Goal: Transaction & Acquisition: Purchase product/service

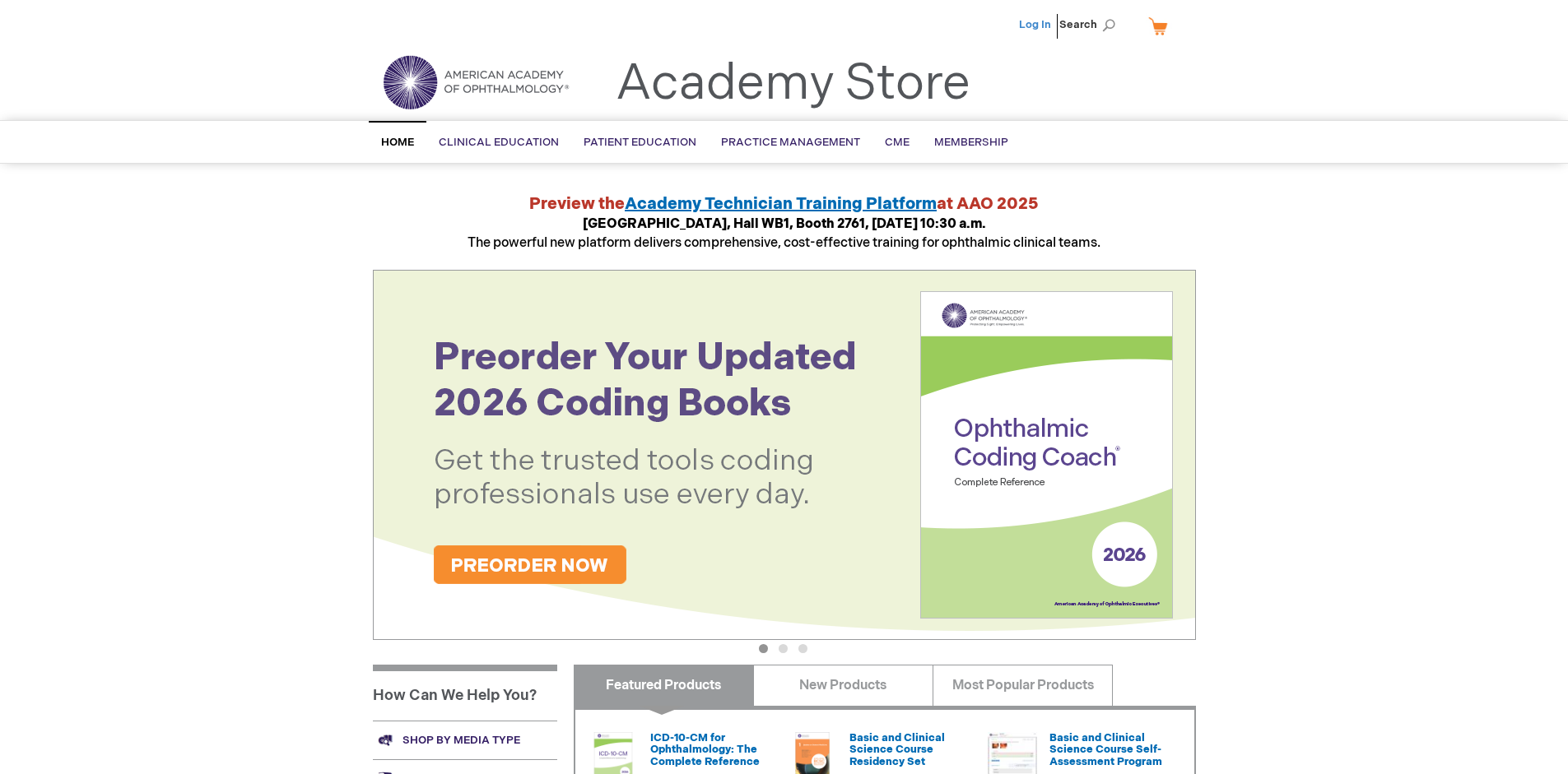
click at [1036, 25] on link "Log In" at bounding box center [1035, 25] width 32 height 14
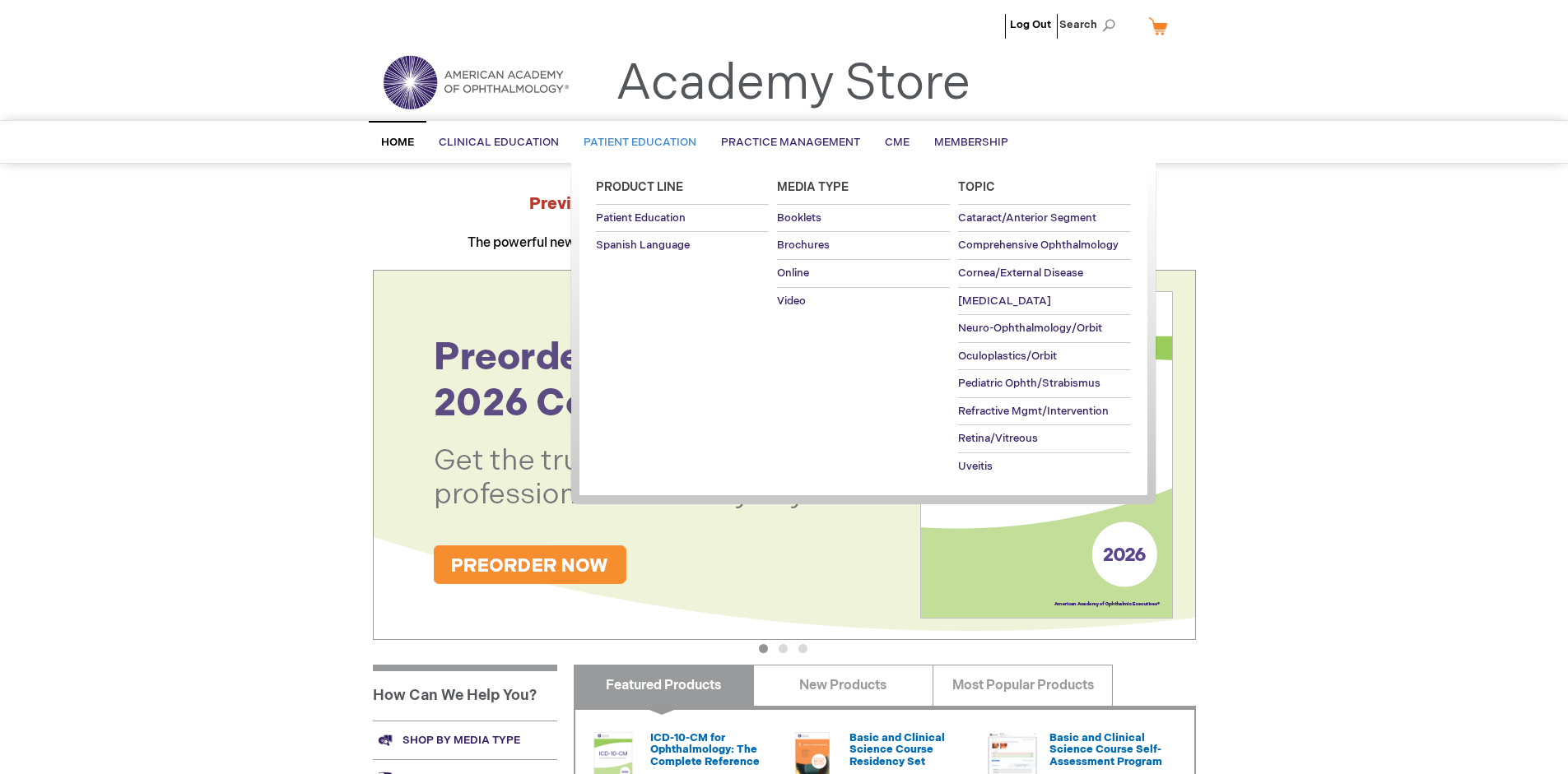
click at [635, 142] on span "Patient Education" at bounding box center [639, 142] width 113 height 14
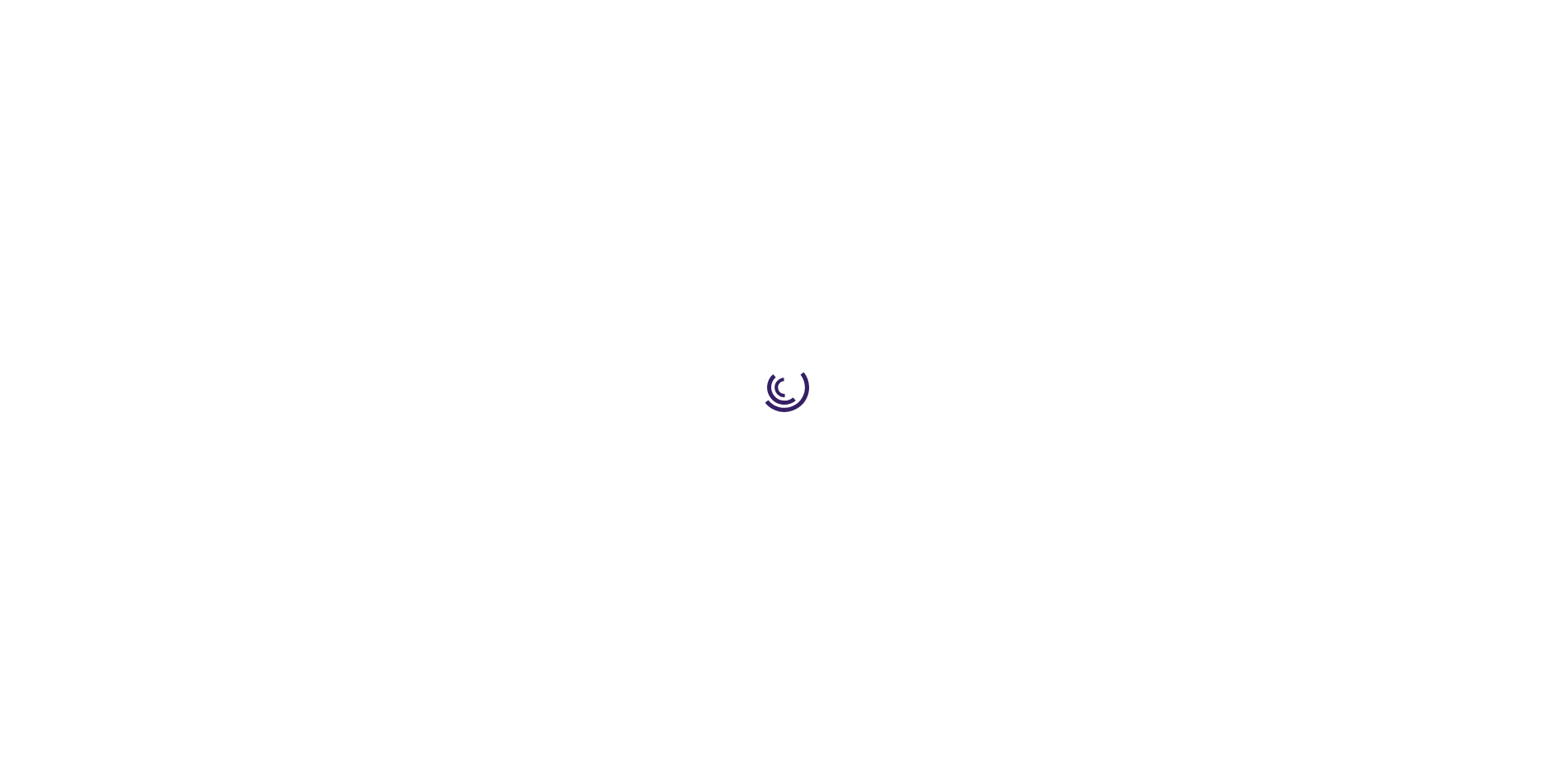
click at [1038, 444] on span "Add to Cart" at bounding box center [1030, 443] width 68 height 15
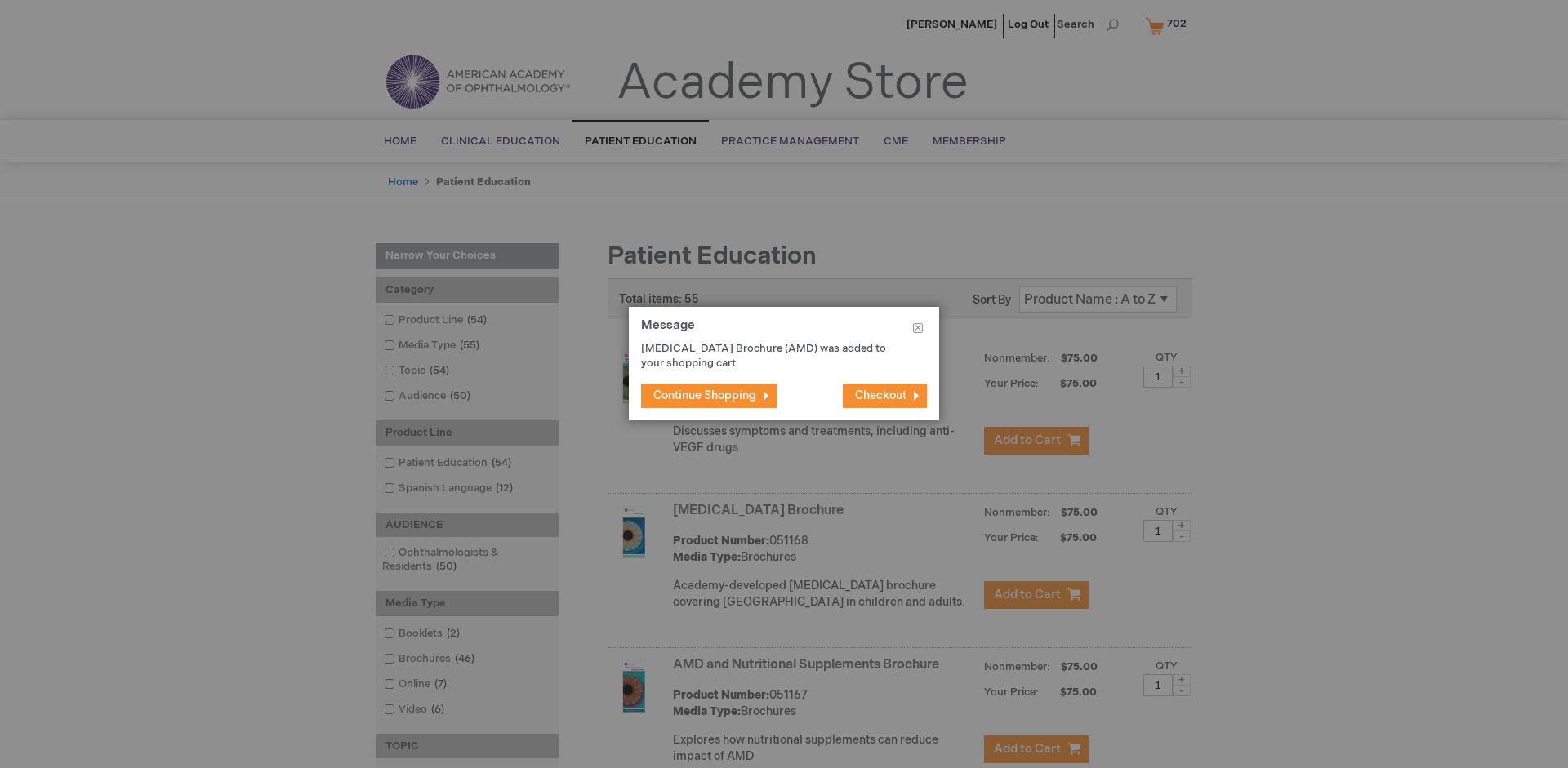
click at [705, 395] on span "Continue Shopping" at bounding box center [704, 395] width 103 height 13
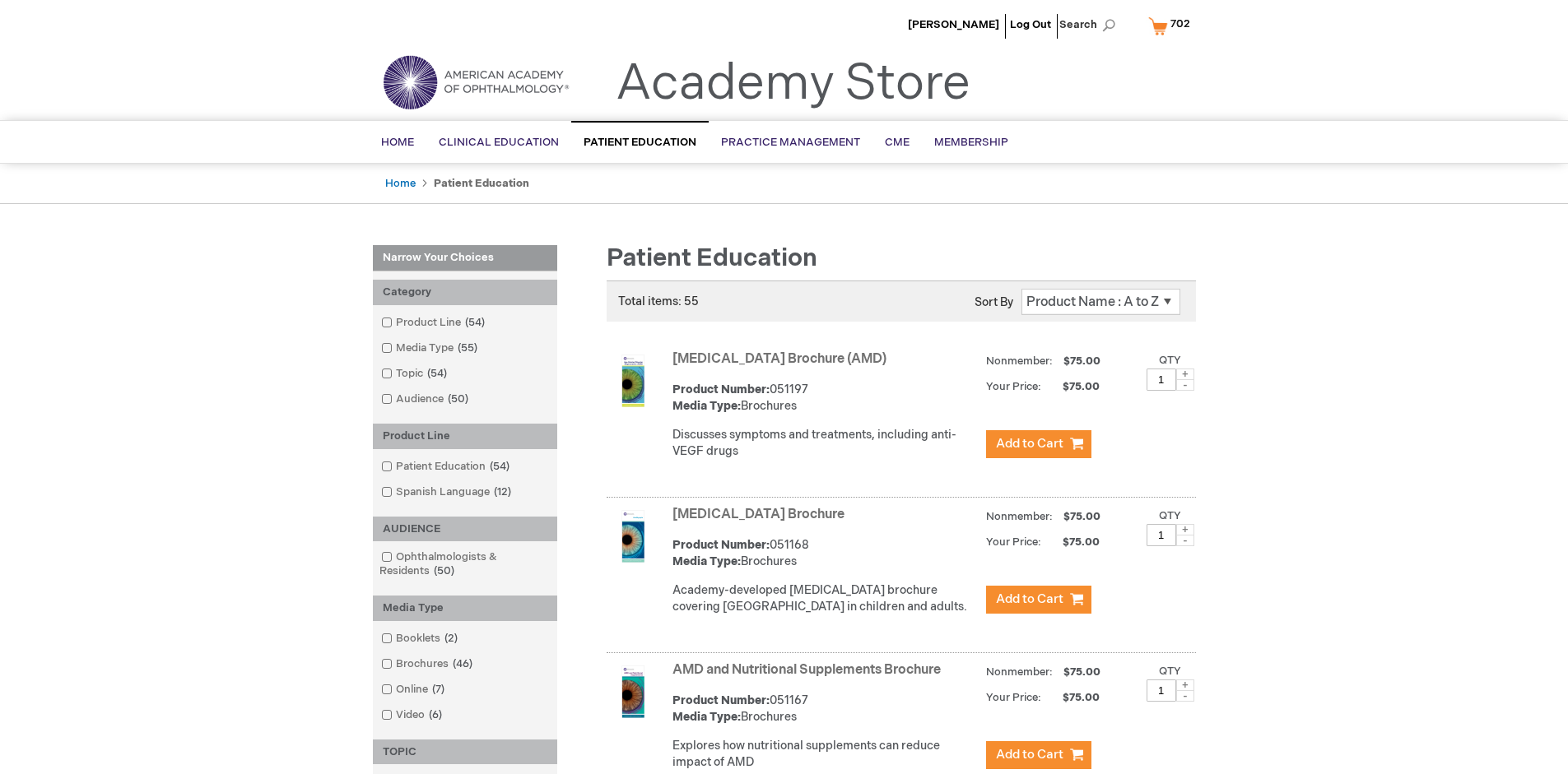
click at [810, 678] on link "AMD and Nutritional Supplements Brochure" at bounding box center [806, 670] width 268 height 15
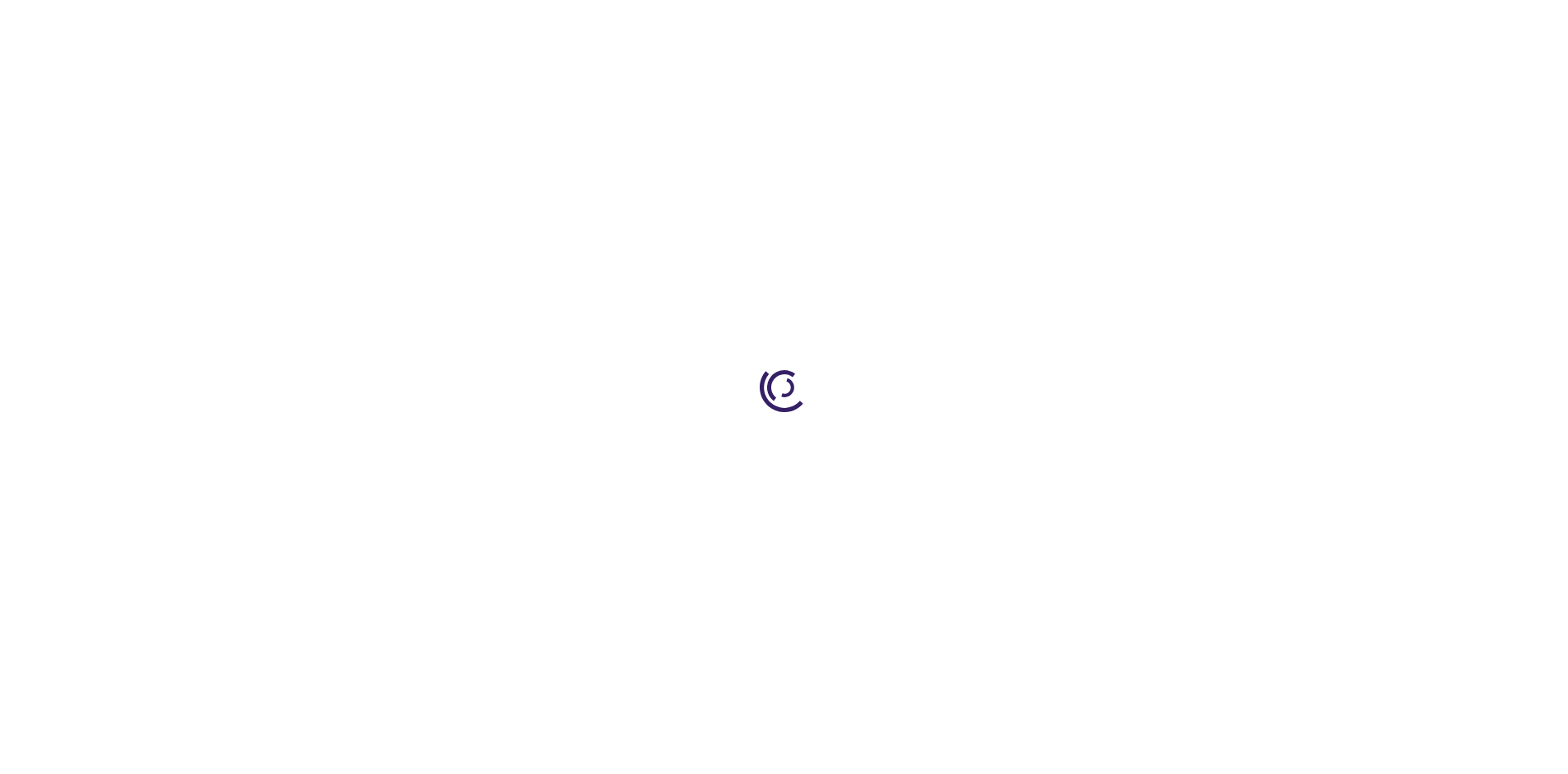
type input "1"
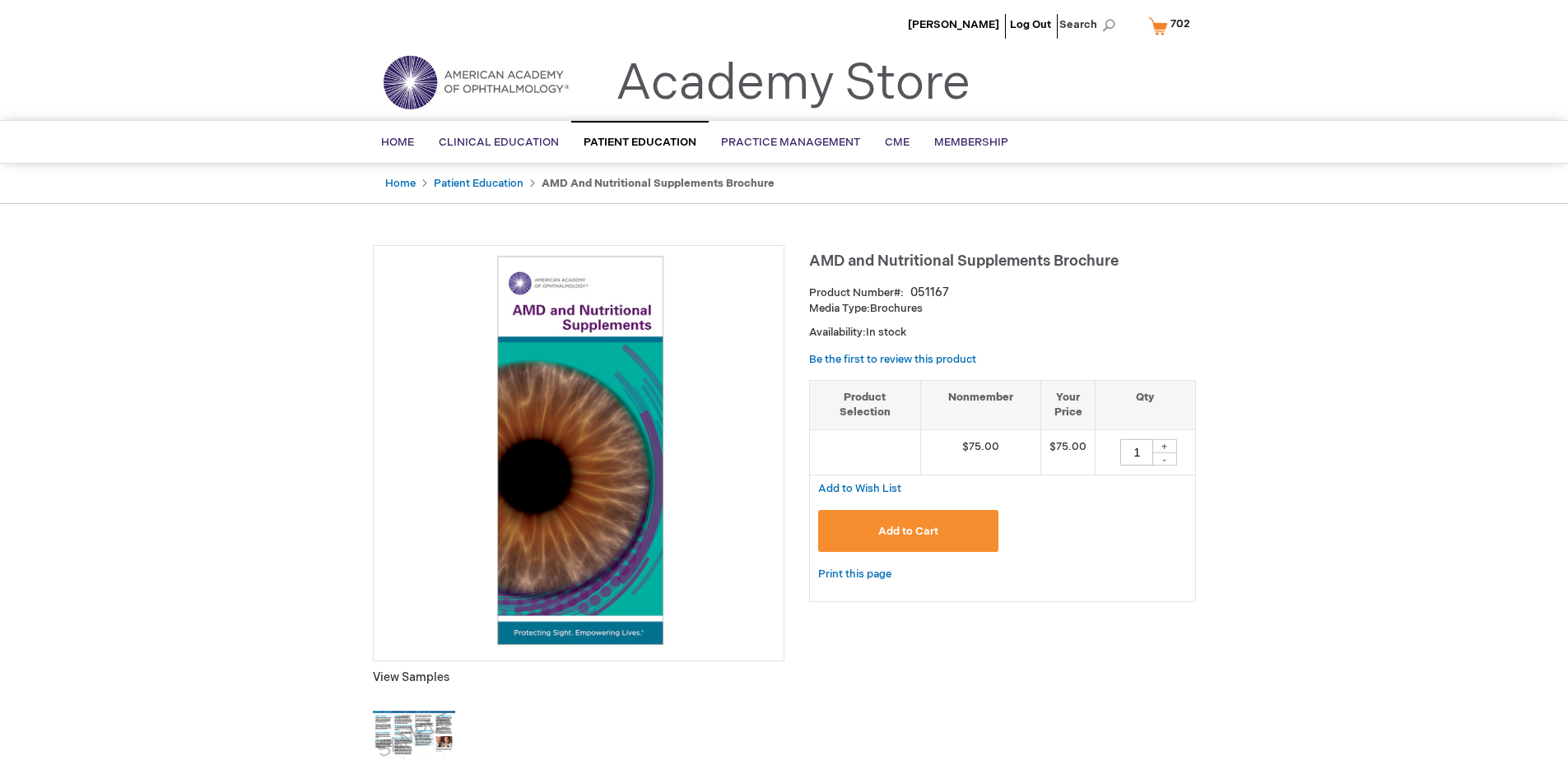
click at [908, 531] on span "Add to Cart" at bounding box center [908, 532] width 60 height 14
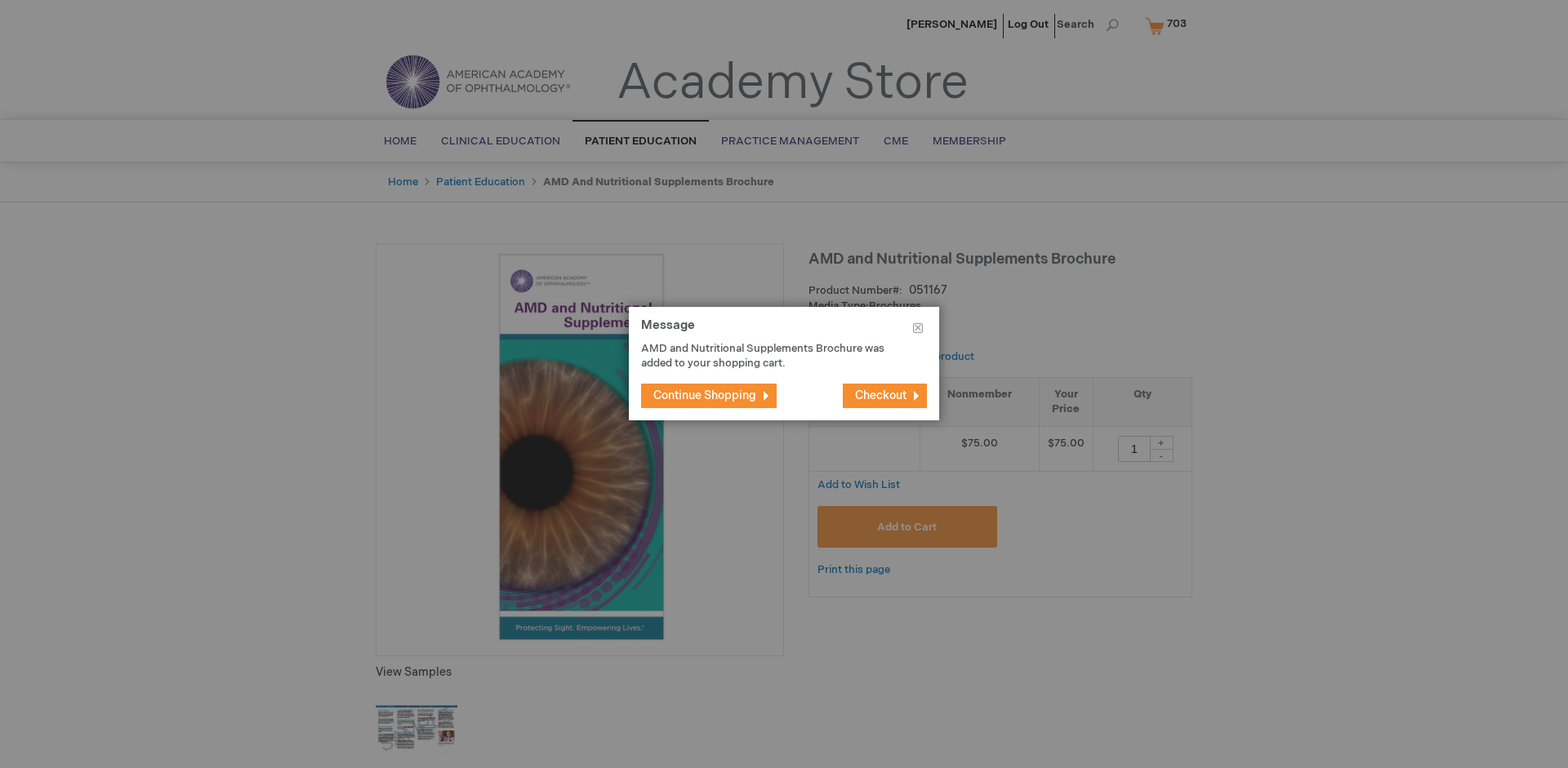
click at [705, 395] on span "Continue Shopping" at bounding box center [704, 395] width 103 height 13
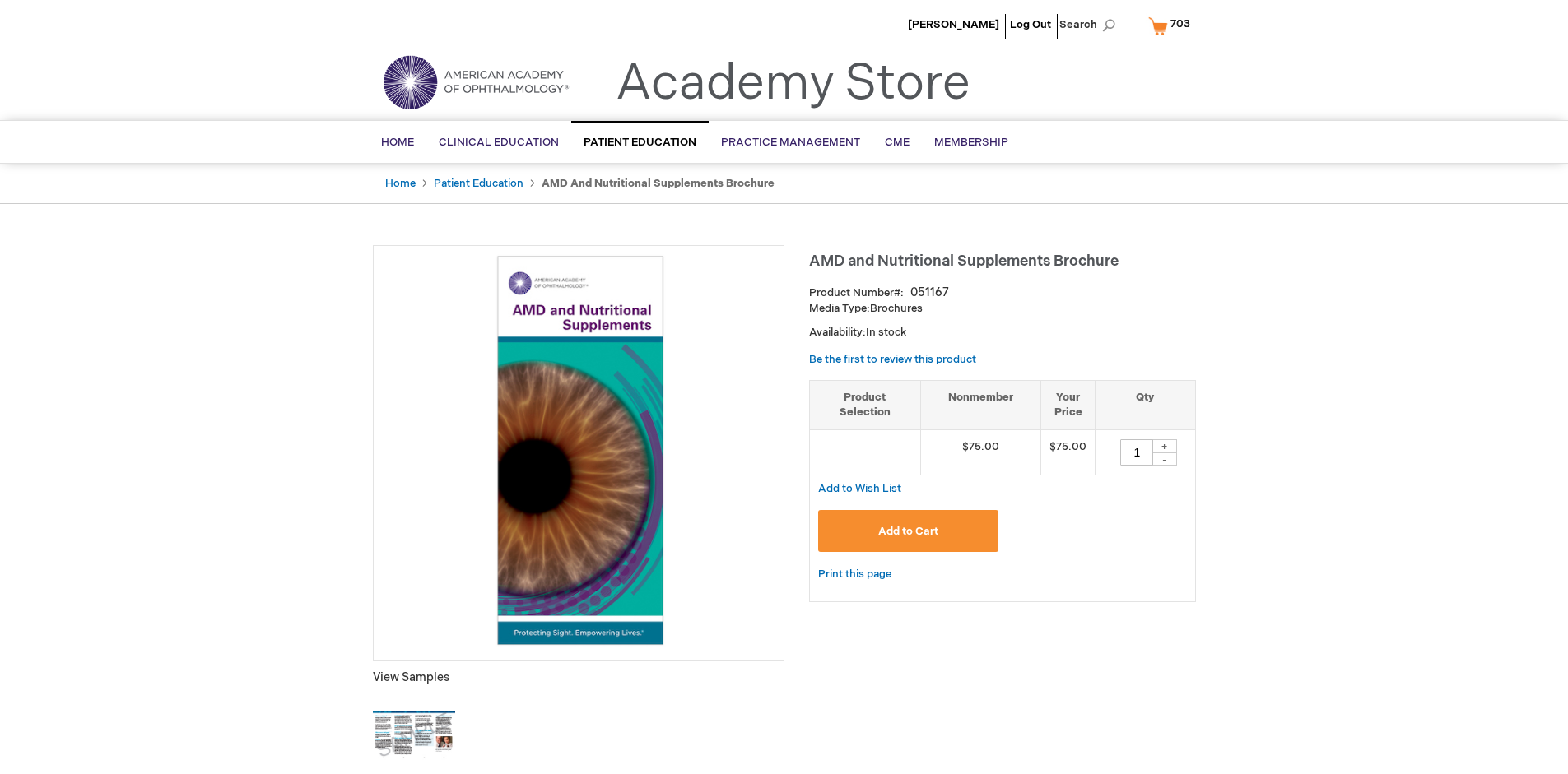
click at [1172, 25] on span "703" at bounding box center [1180, 24] width 20 height 14
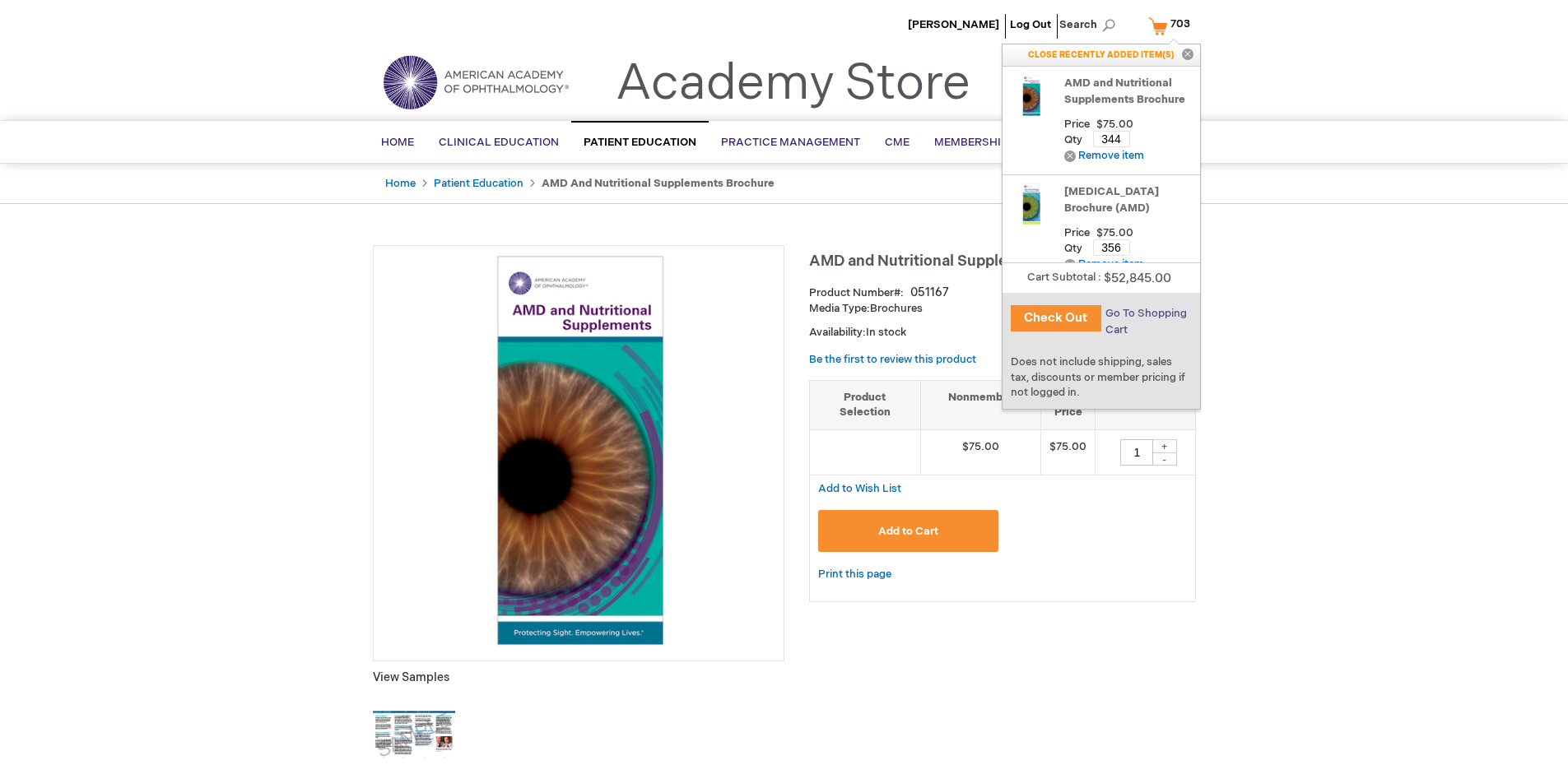
click at [1144, 314] on span "Go To Shopping Cart" at bounding box center [1146, 321] width 81 height 30
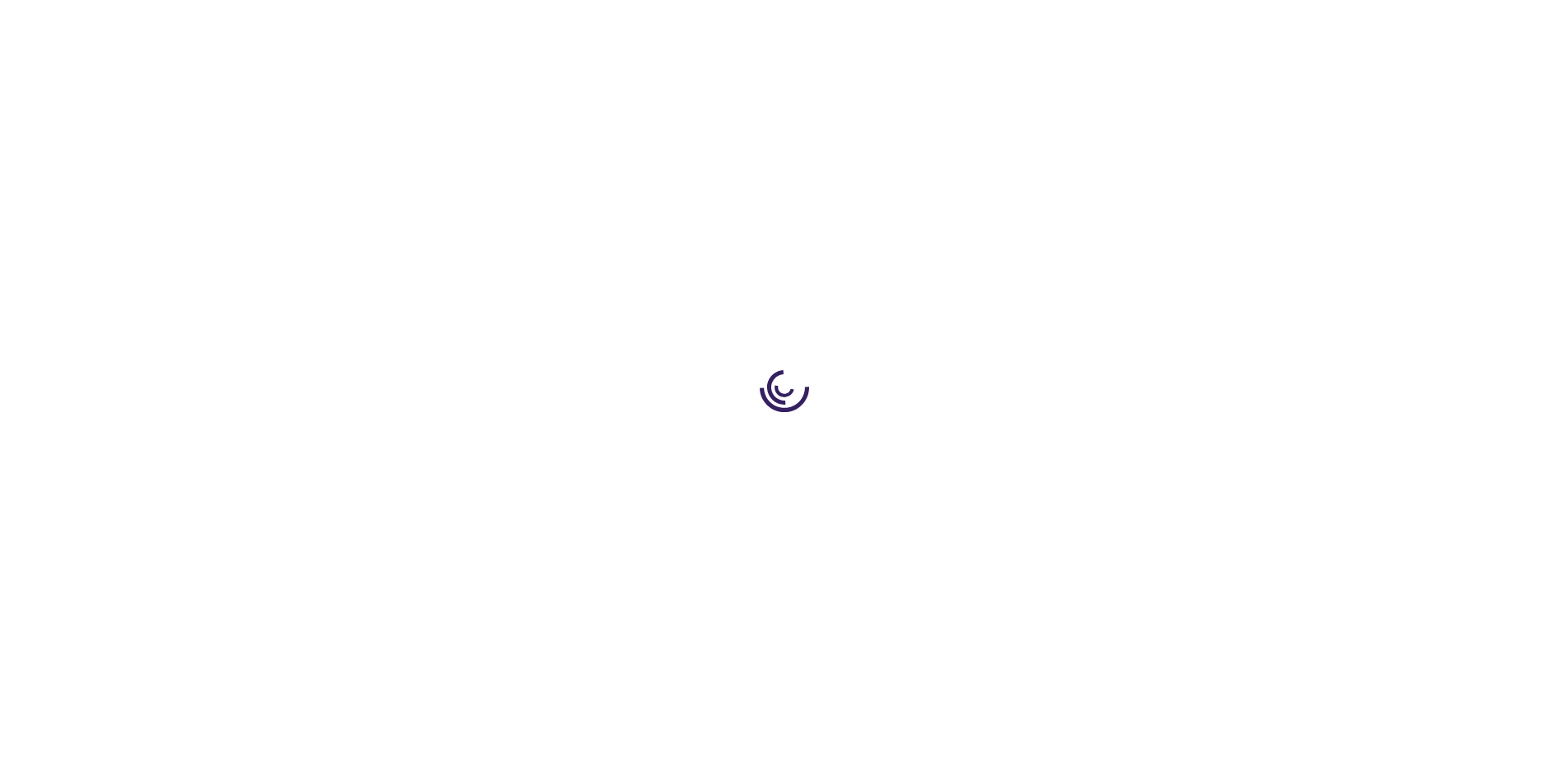
select select "US"
select select "41"
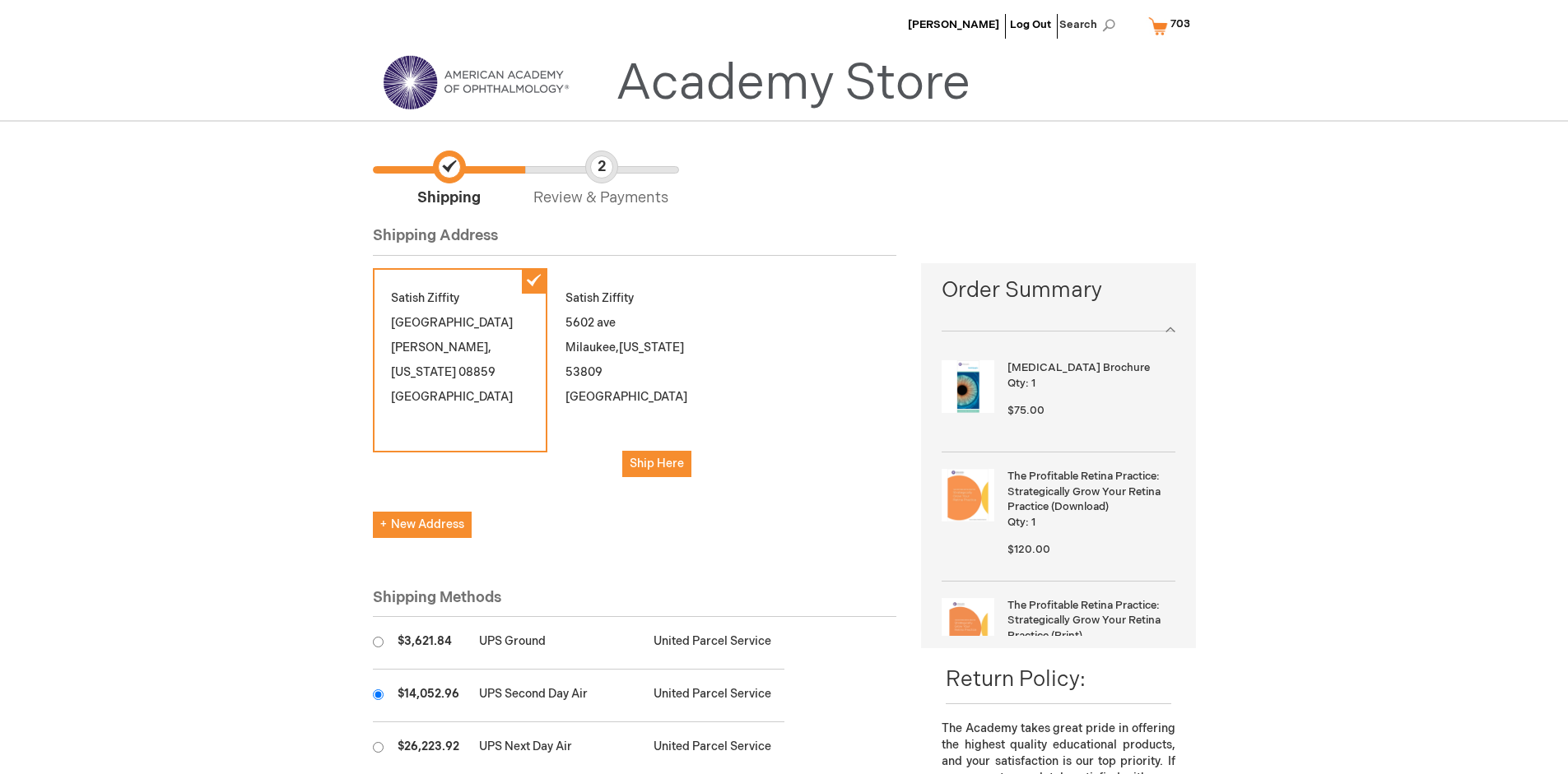
click at [377, 694] on input "radio" at bounding box center [378, 694] width 11 height 11
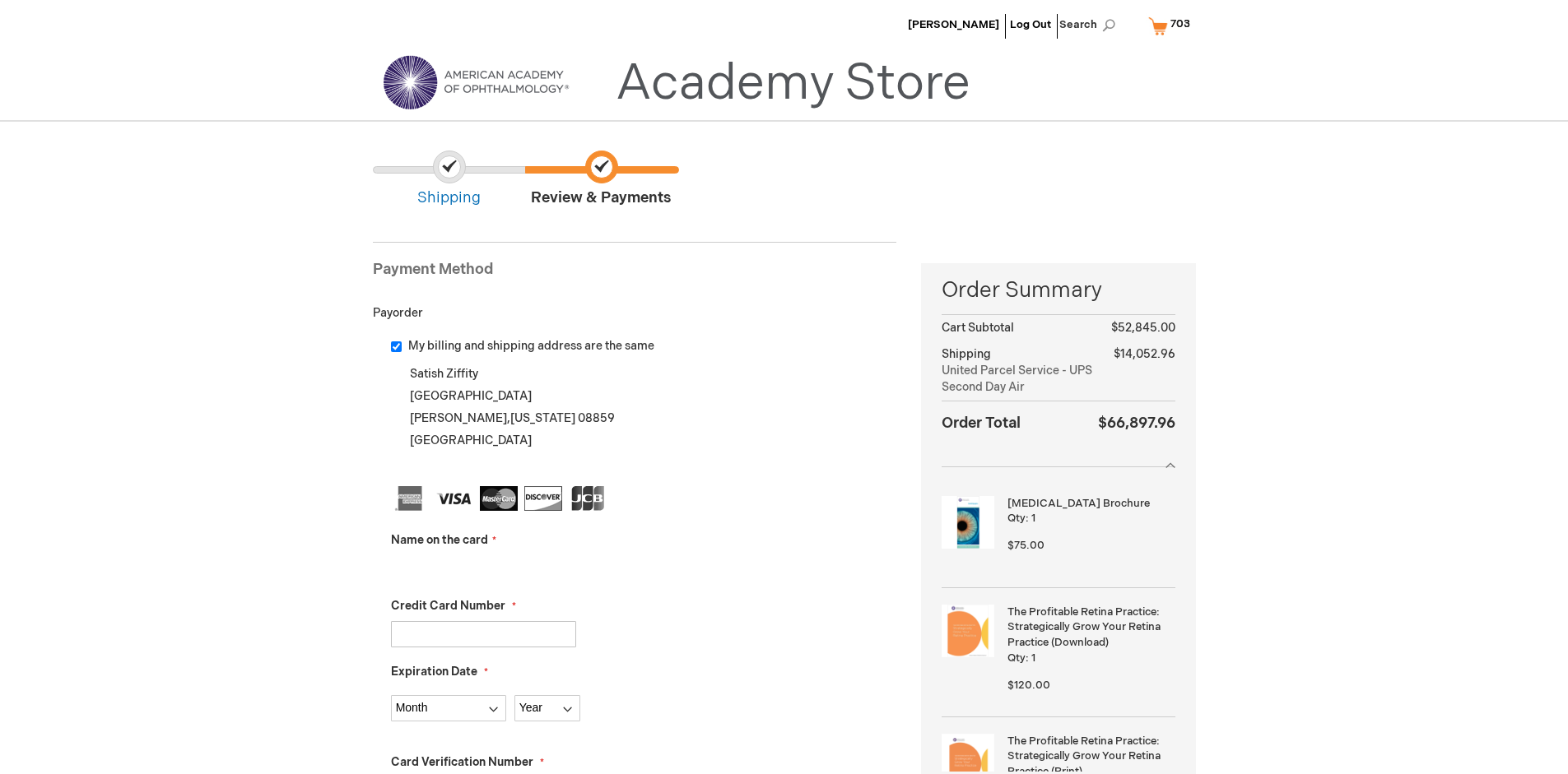
click at [483, 568] on input "Name on the card" at bounding box center [483, 568] width 185 height 26
